Goal: Task Accomplishment & Management: Use online tool/utility

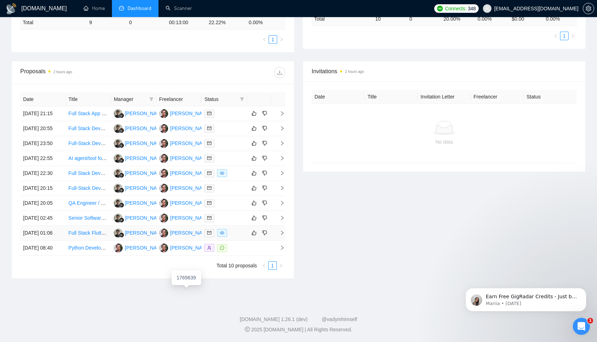
scroll to position [186, 0]
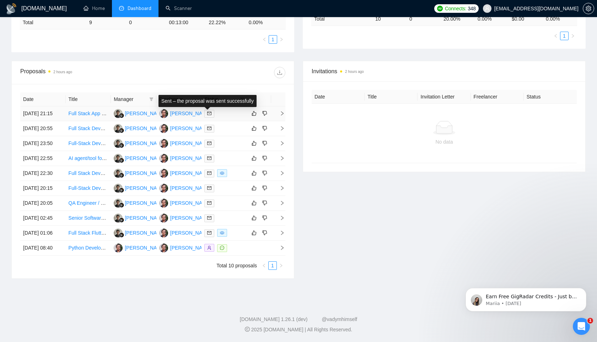
click at [210, 111] on icon "mail" at bounding box center [209, 113] width 4 height 4
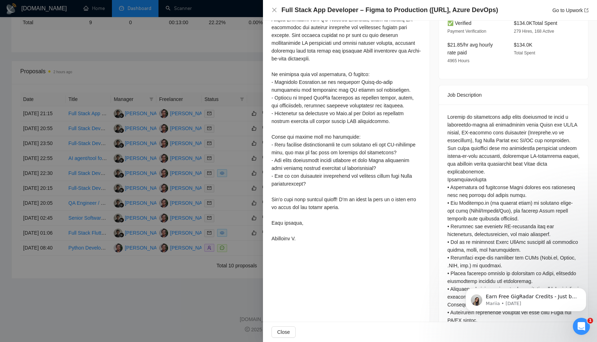
scroll to position [395, 0]
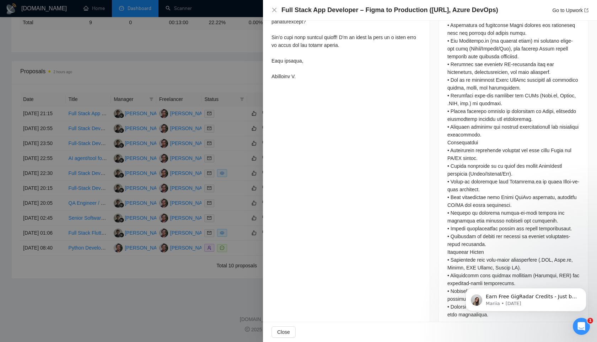
click at [202, 41] on div at bounding box center [298, 171] width 597 height 342
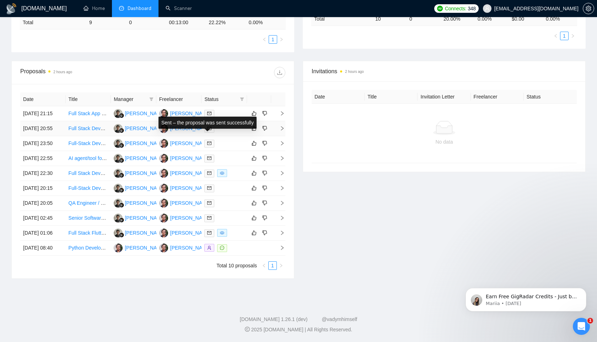
click at [214, 125] on span at bounding box center [209, 129] width 10 height 8
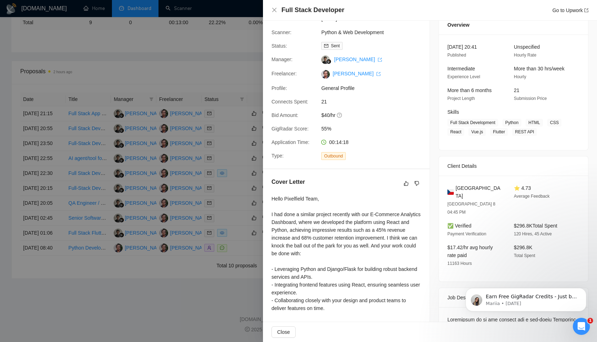
scroll to position [22, 0]
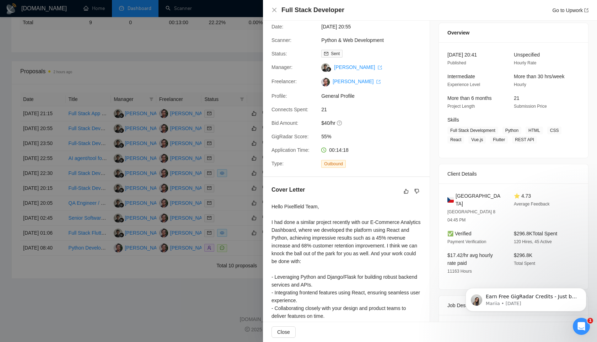
click at [205, 45] on div at bounding box center [298, 171] width 597 height 342
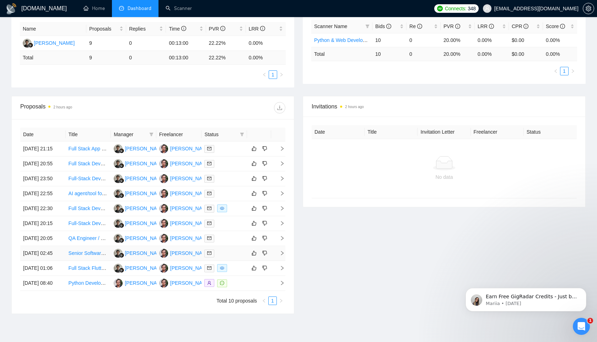
scroll to position [2, 0]
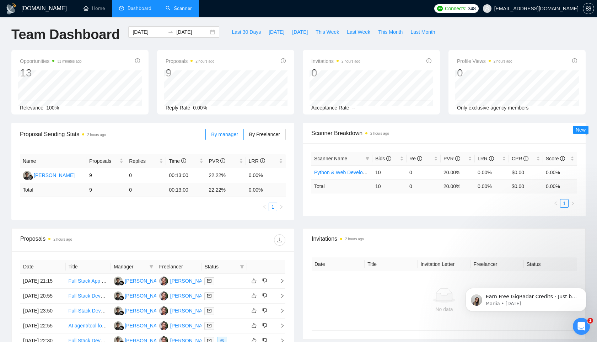
click at [179, 9] on link "Scanner" at bounding box center [179, 8] width 26 height 6
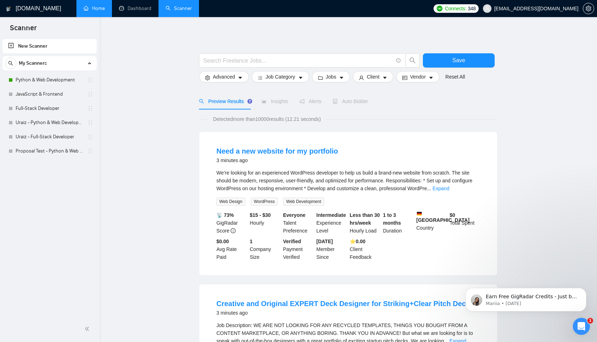
click at [100, 8] on link "Home" at bounding box center [94, 8] width 21 height 6
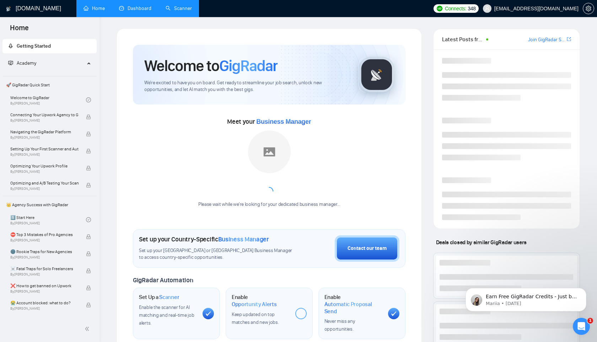
click at [125, 11] on link "Dashboard" at bounding box center [135, 8] width 32 height 6
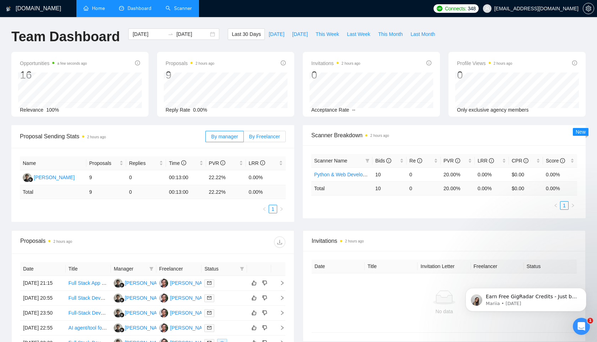
click at [253, 135] on span "By Freelancer" at bounding box center [264, 137] width 31 height 6
click at [244, 138] on input "By Freelancer" at bounding box center [244, 138] width 0 height 0
click at [232, 134] on span "By manager" at bounding box center [224, 137] width 27 height 6
click at [206, 138] on input "By manager" at bounding box center [206, 138] width 0 height 0
click at [180, 9] on link "Scanner" at bounding box center [179, 8] width 26 height 6
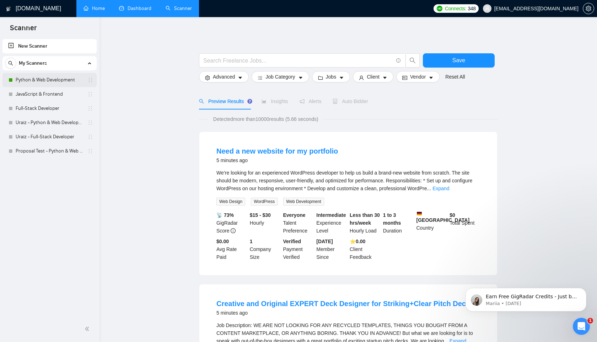
click at [59, 85] on link "Python & Web Development" at bounding box center [50, 80] width 68 height 14
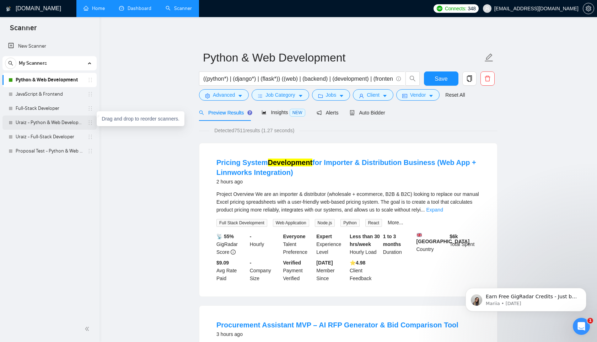
click at [91, 124] on icon "holder" at bounding box center [90, 123] width 6 height 6
click at [83, 123] on link "Uraiz - Python & Web Development" at bounding box center [50, 123] width 68 height 14
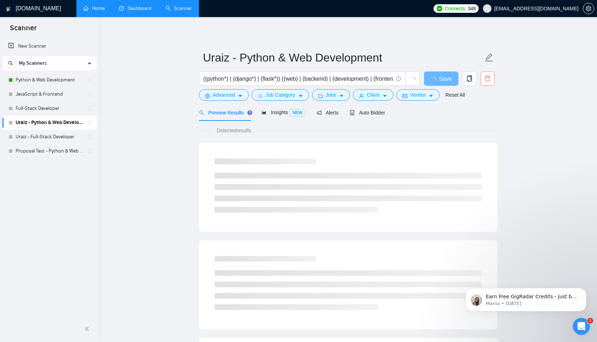
click at [489, 78] on icon "delete" at bounding box center [487, 78] width 6 height 6
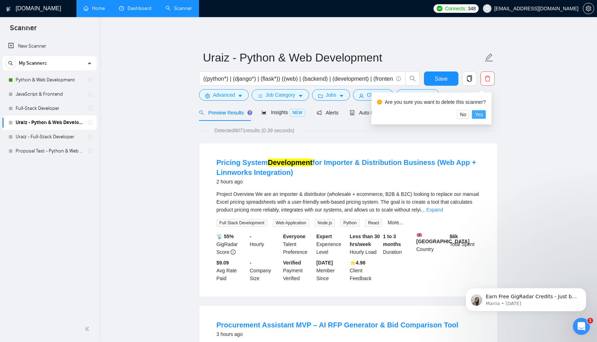
click at [483, 115] on span "Yes" at bounding box center [479, 115] width 8 height 8
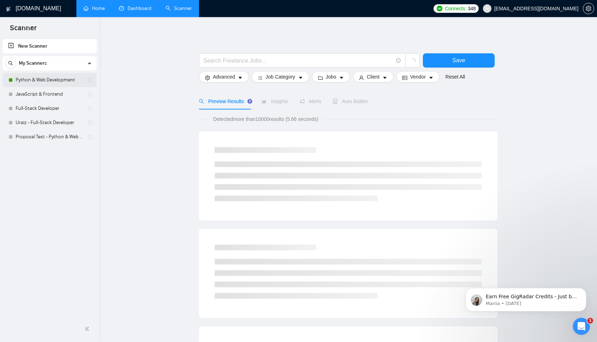
click at [38, 80] on link "Python & Web Development" at bounding box center [50, 80] width 68 height 14
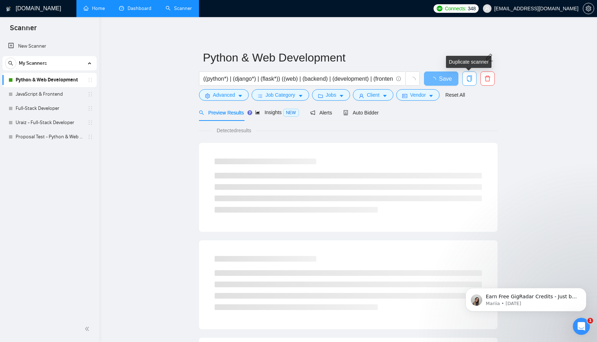
click at [469, 76] on icon "copy" at bounding box center [469, 78] width 5 height 6
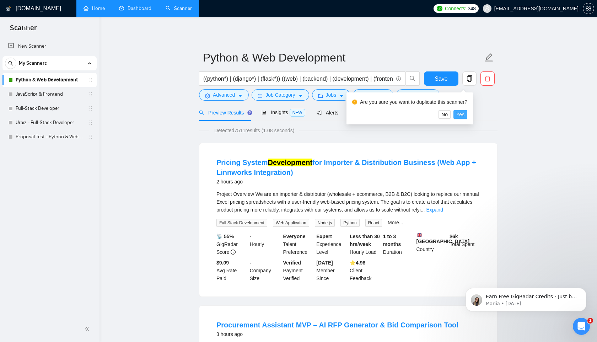
click at [465, 115] on span "Yes" at bounding box center [460, 115] width 8 height 8
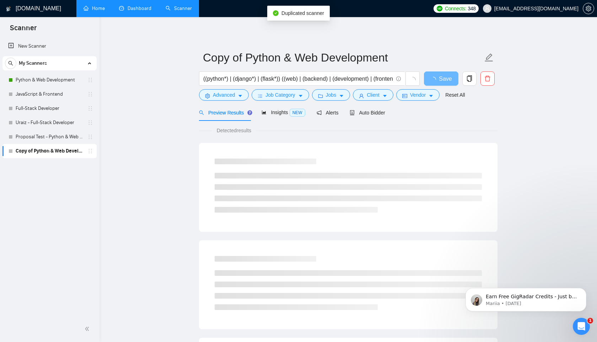
click at [68, 150] on link "Copy of Python & Web Development" at bounding box center [50, 151] width 68 height 14
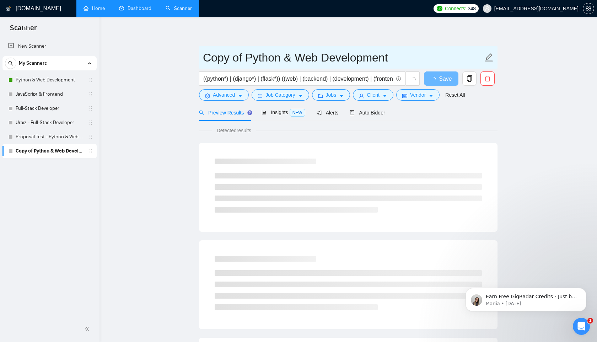
click at [489, 57] on icon "edit" at bounding box center [488, 57] width 9 height 9
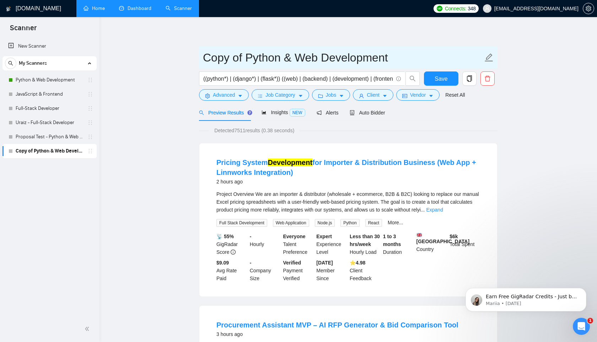
click at [489, 57] on icon "edit" at bounding box center [488, 57] width 9 height 9
drag, startPoint x: 243, startPoint y: 57, endPoint x: 210, endPoint y: 57, distance: 33.1
click at [210, 57] on input "Copy of Python & Web Development" at bounding box center [343, 58] width 280 height 18
type input "Uraiz - Python & Web Development"
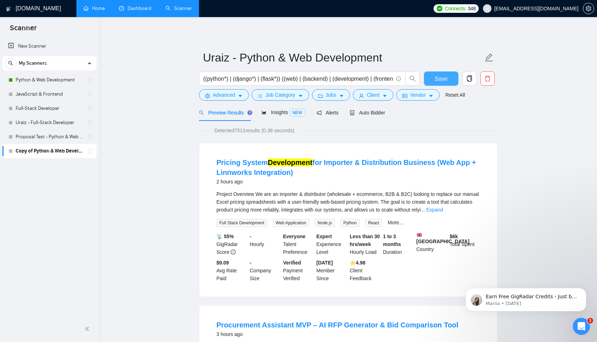
click at [444, 78] on span "Save" at bounding box center [441, 78] width 13 height 9
click at [331, 76] on input "((python*) | (django*) | (flask*)) ((web) | (backend) | (development) | (fronte…" at bounding box center [298, 78] width 190 height 9
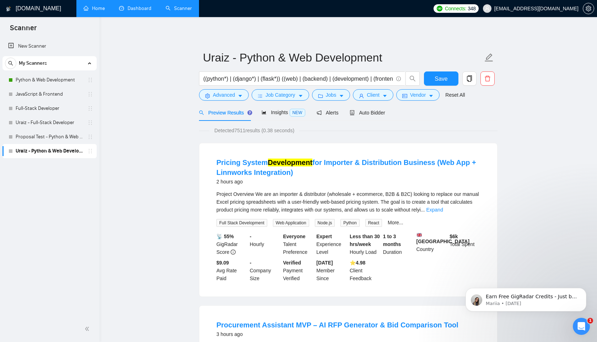
click at [402, 120] on div "Preview Results Insights NEW Alerts Auto Bidder" at bounding box center [348, 112] width 299 height 17
click at [373, 109] on div "Auto Bidder" at bounding box center [367, 113] width 35 height 8
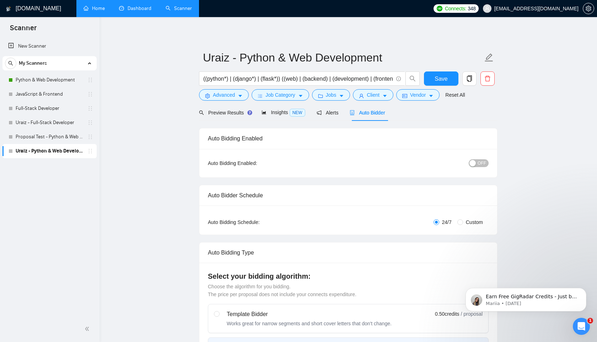
radio input "false"
radio input "true"
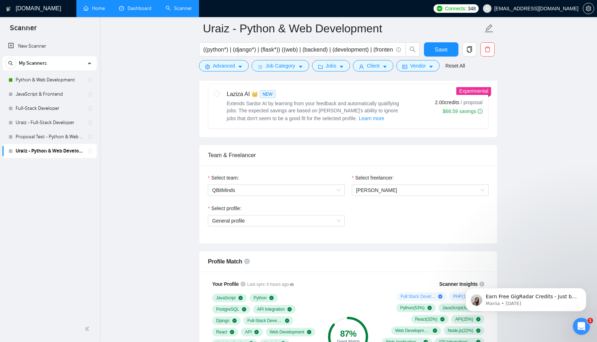
scroll to position [451, 0]
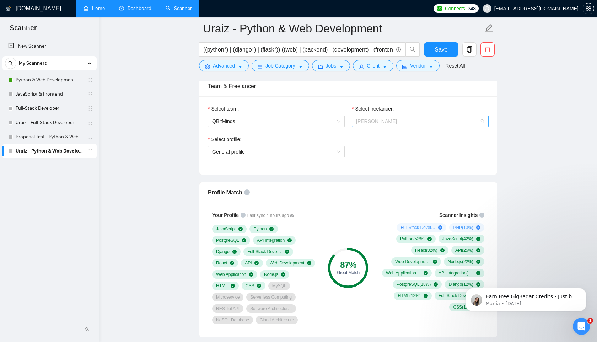
click at [410, 123] on span "[PERSON_NAME]" at bounding box center [420, 121] width 128 height 11
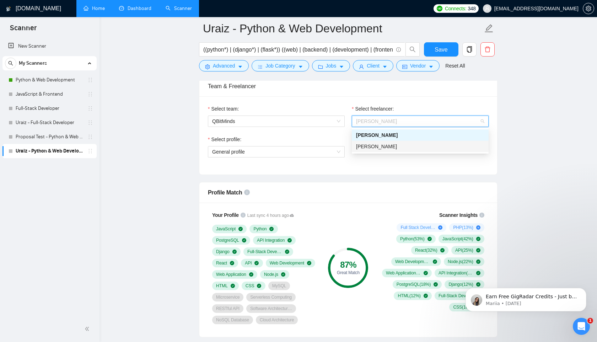
click at [395, 145] on div "[PERSON_NAME]" at bounding box center [420, 147] width 128 height 8
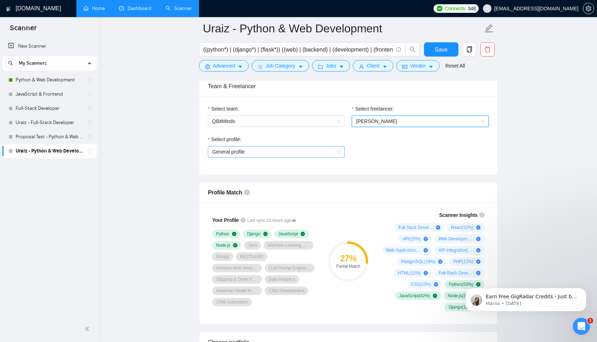
click at [316, 154] on span "General profile" at bounding box center [276, 151] width 128 height 11
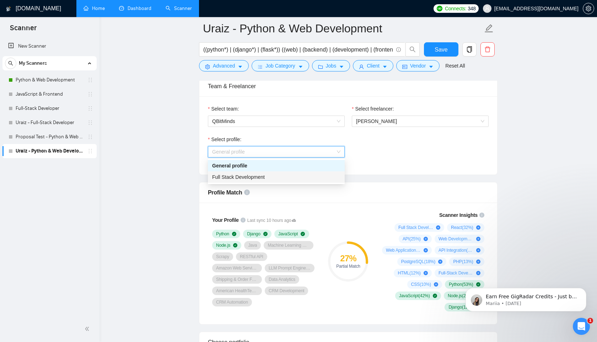
click at [294, 176] on div "Full Stack Development" at bounding box center [276, 177] width 128 height 8
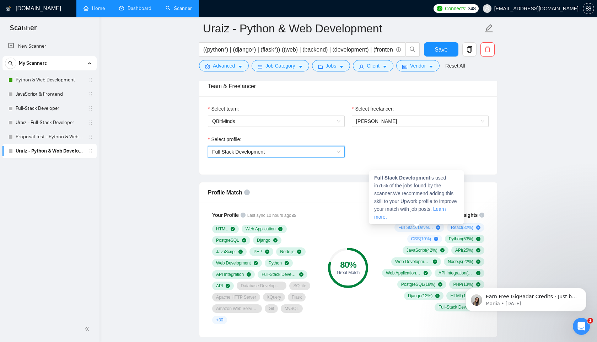
click at [418, 227] on span "Full Stack Development ( 76 %)" at bounding box center [415, 228] width 35 height 6
drag, startPoint x: 373, startPoint y: 176, endPoint x: 432, endPoint y: 176, distance: 59.0
click at [433, 176] on div "Full Stack Development is used in 76 % of the jobs found by the scanner. We rec…" at bounding box center [416, 197] width 95 height 54
copy strong "Full Stack Development"
click at [406, 230] on span "Full Stack Development ( 76 %)" at bounding box center [415, 228] width 35 height 6
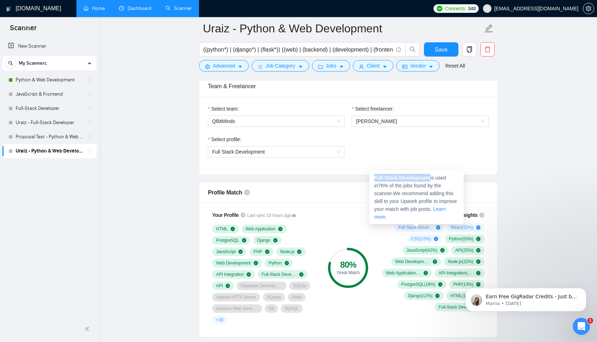
copy strong "Full Stack Development"
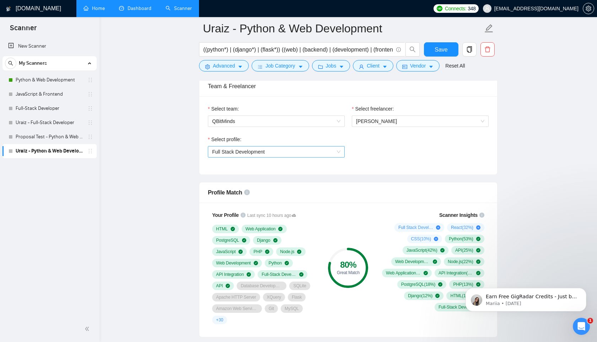
click at [311, 154] on span "Full Stack Development" at bounding box center [276, 151] width 128 height 11
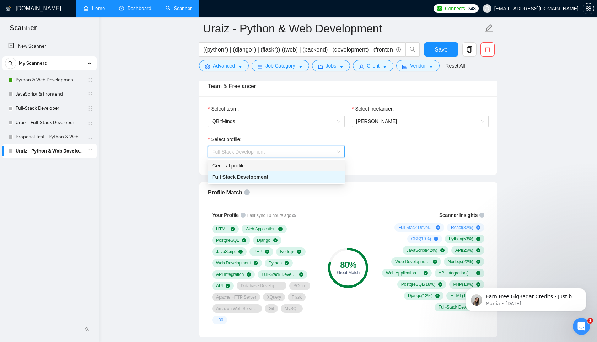
click at [245, 167] on div "General profile" at bounding box center [276, 166] width 128 height 8
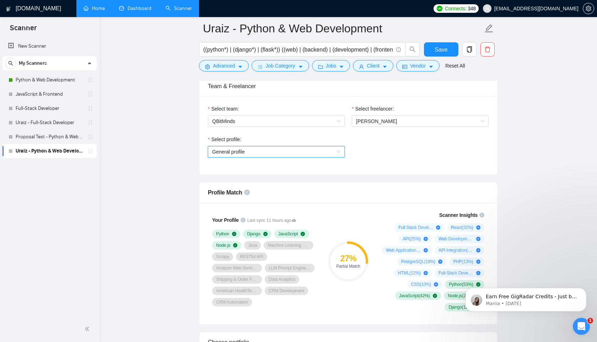
click at [289, 149] on span "General profile" at bounding box center [276, 151] width 128 height 11
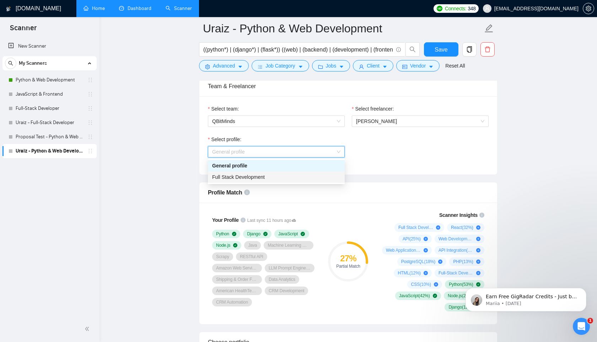
click at [247, 179] on span "Full Stack Development" at bounding box center [238, 177] width 53 height 6
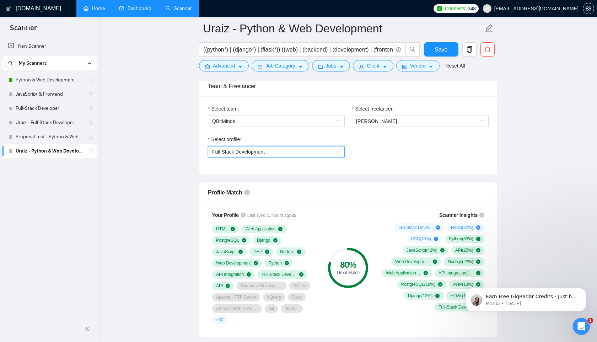
click at [399, 211] on div "Scanner Insights Full Stack Development ( 76 %) React ( 32 %) CSS ( 10 %) Pytho…" at bounding box center [432, 261] width 114 height 109
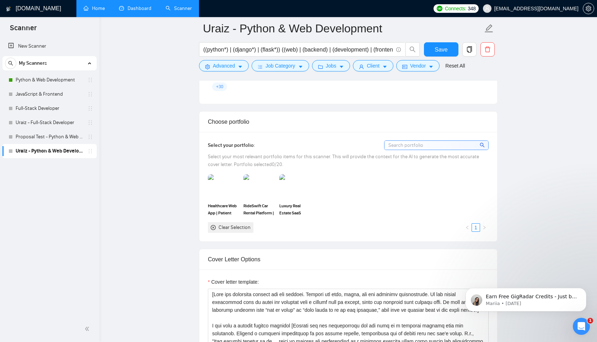
scroll to position [682, 0]
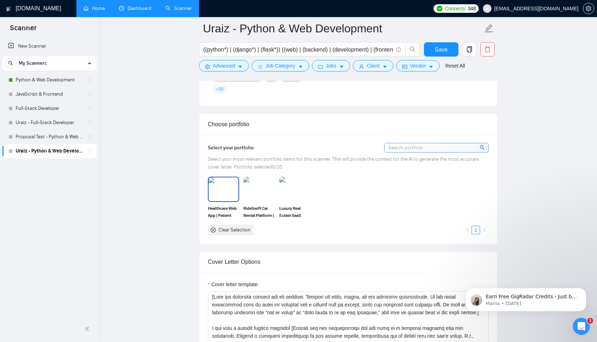
click at [205, 194] on div "Select your portfolio: Select your most relevant portfolio items for this scann…" at bounding box center [348, 188] width 298 height 109
click at [223, 192] on img at bounding box center [224, 188] width 30 height 23
click at [261, 191] on img at bounding box center [259, 188] width 30 height 23
click at [307, 191] on img at bounding box center [295, 188] width 30 height 23
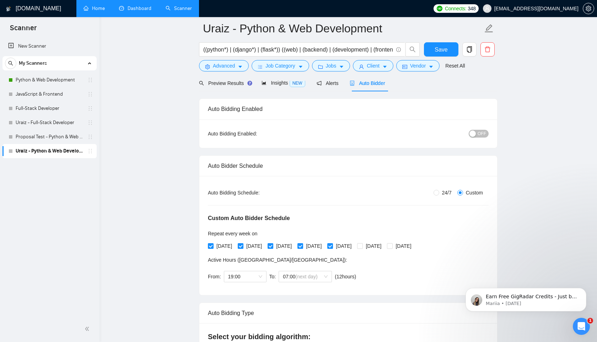
scroll to position [0, 0]
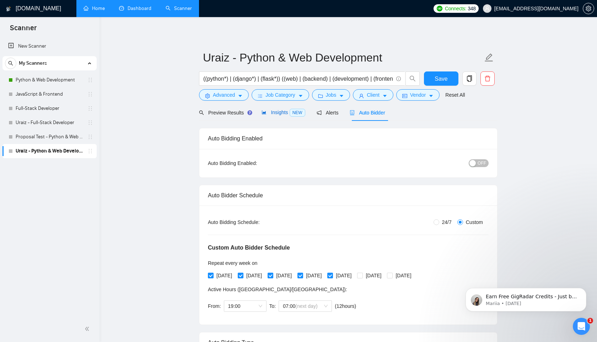
click at [281, 111] on span "Insights NEW" at bounding box center [283, 112] width 43 height 6
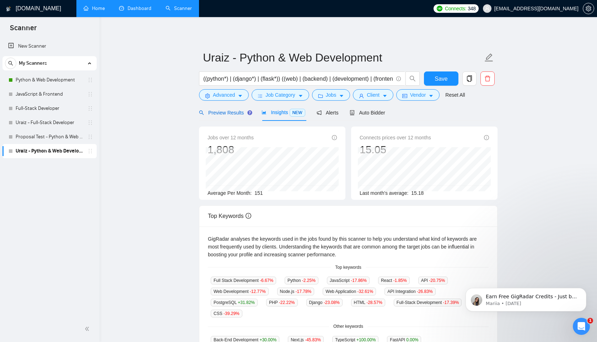
click at [221, 114] on span "Preview Results" at bounding box center [224, 113] width 51 height 6
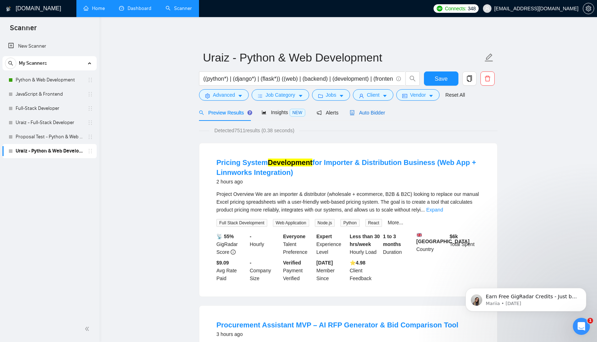
click at [371, 110] on span "Auto Bidder" at bounding box center [367, 113] width 35 height 6
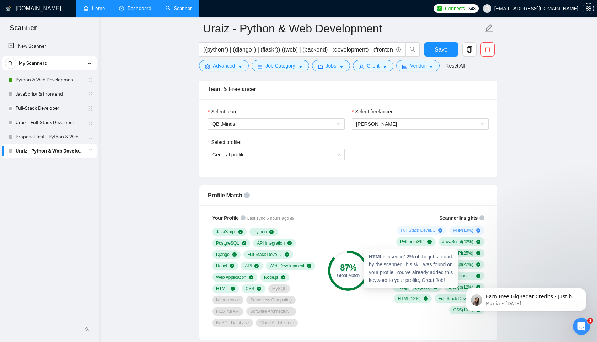
scroll to position [447, 0]
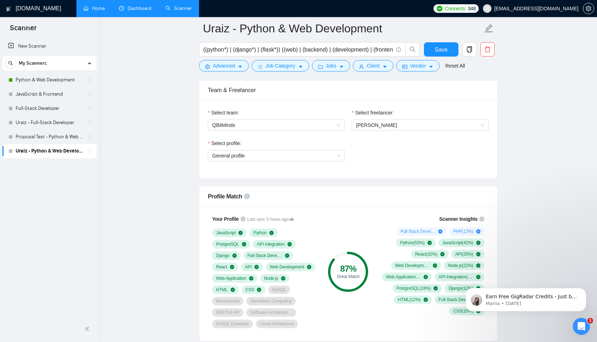
click at [387, 132] on div "Select freelancer: [PERSON_NAME]" at bounding box center [420, 124] width 144 height 31
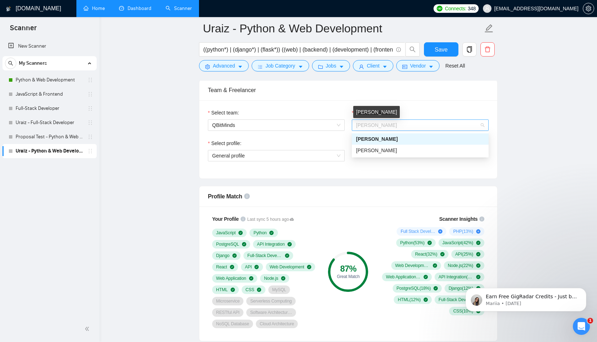
click at [388, 127] on span "[PERSON_NAME]" at bounding box center [376, 125] width 41 height 6
click at [380, 146] on div "[PERSON_NAME]" at bounding box center [420, 150] width 137 height 11
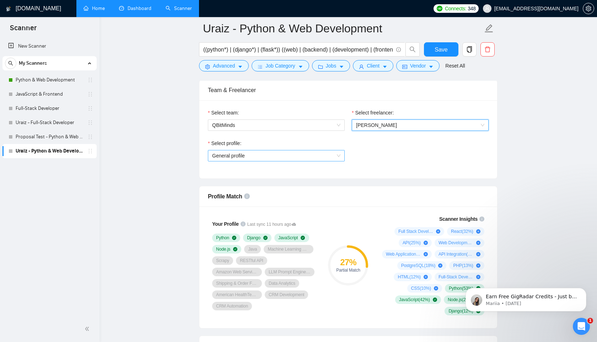
click at [315, 156] on span "General profile" at bounding box center [276, 155] width 128 height 11
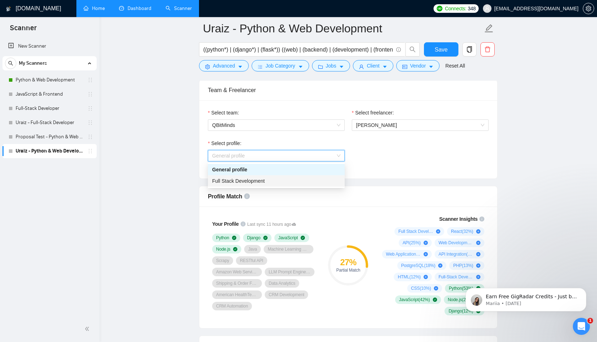
click at [292, 182] on div "Full Stack Development" at bounding box center [276, 181] width 128 height 8
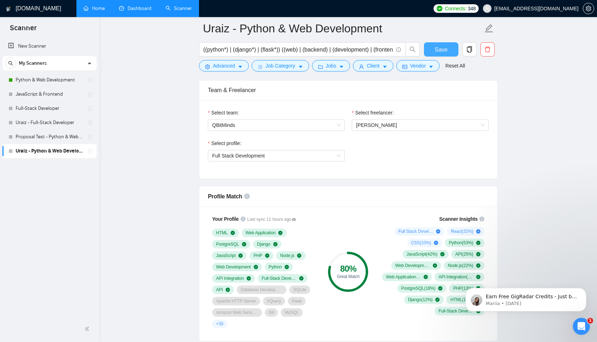
click at [439, 49] on span "Save" at bounding box center [441, 49] width 13 height 9
click at [439, 49] on span "Save" at bounding box center [445, 49] width 13 height 9
click at [46, 80] on link "Python & Web Development" at bounding box center [50, 80] width 68 height 14
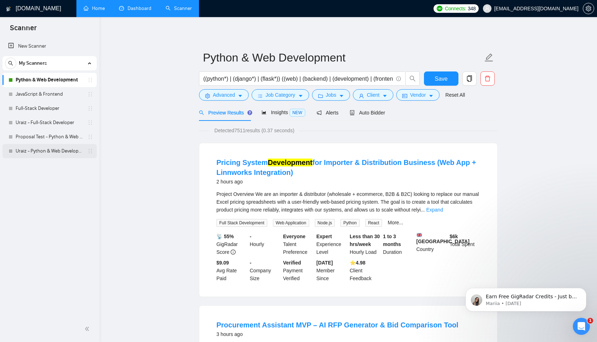
click at [32, 147] on link "Uraiz - Python & Web Development" at bounding box center [50, 151] width 68 height 14
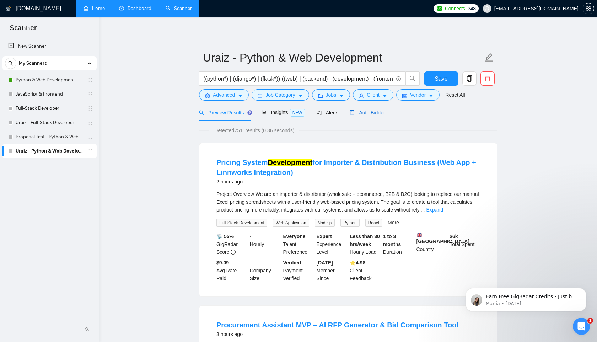
click at [376, 110] on span "Auto Bidder" at bounding box center [367, 113] width 35 height 6
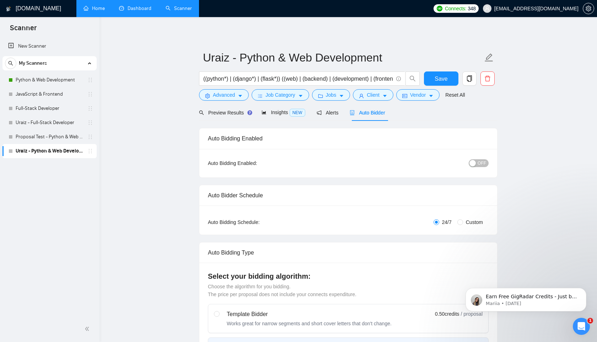
radio input "false"
radio input "true"
